Goal: Obtain resource: Download file/media

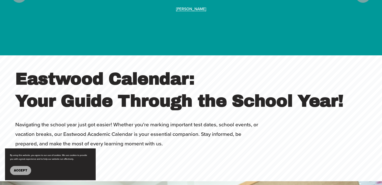
scroll to position [1731, 0]
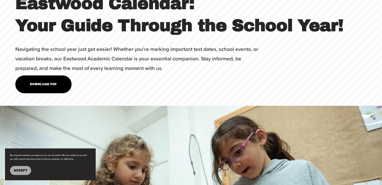
click at [27, 166] on button "Accept" at bounding box center [20, 170] width 21 height 9
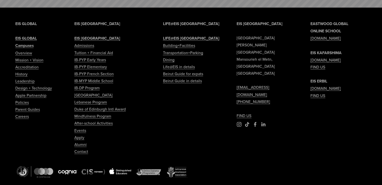
scroll to position [2183, 0]
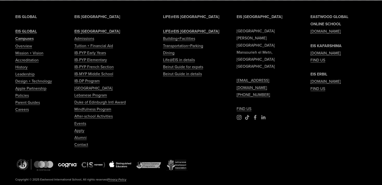
click at [95, 42] on link "Tuition + Financial Aid" at bounding box center [93, 45] width 39 height 7
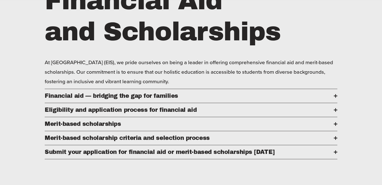
scroll to position [251, 0]
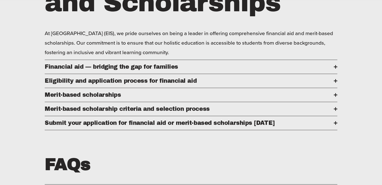
click at [334, 67] on div at bounding box center [335, 66] width 4 height 1
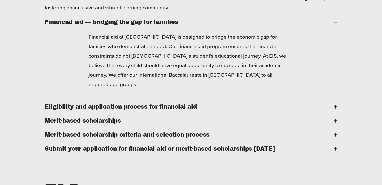
scroll to position [301, 0]
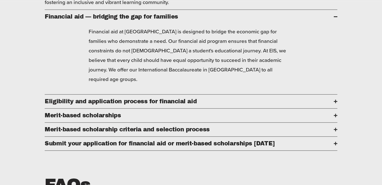
click at [335, 100] on div at bounding box center [335, 102] width 1 height 4
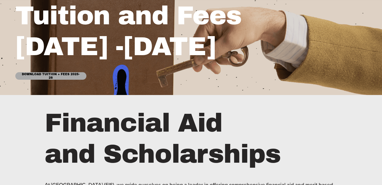
scroll to position [100, 0]
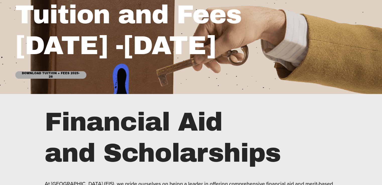
click at [53, 77] on link "Download Tuition + Fees 2025-26" at bounding box center [50, 75] width 71 height 8
